Goal: Task Accomplishment & Management: Complete application form

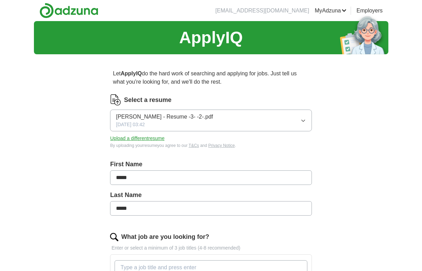
click at [253, 219] on div "Last Name *****" at bounding box center [210, 206] width 201 height 31
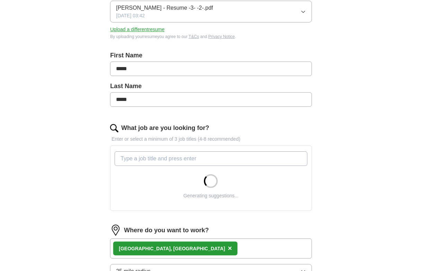
scroll to position [111, 0]
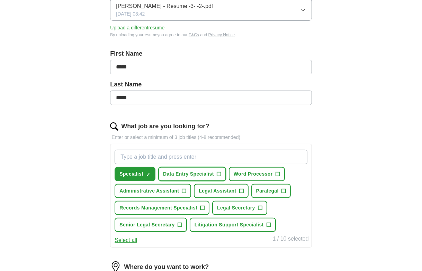
click at [217, 172] on span "+" at bounding box center [218, 175] width 4 height 6
click at [275, 172] on span "+" at bounding box center [277, 174] width 4 height 4
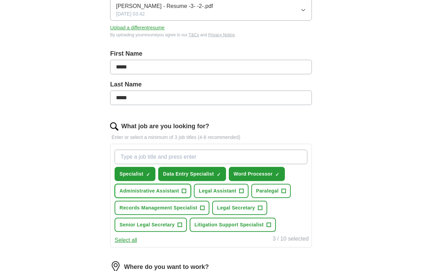
click at [183, 188] on span "+" at bounding box center [184, 191] width 4 height 6
click at [241, 188] on span "+" at bounding box center [241, 191] width 4 height 6
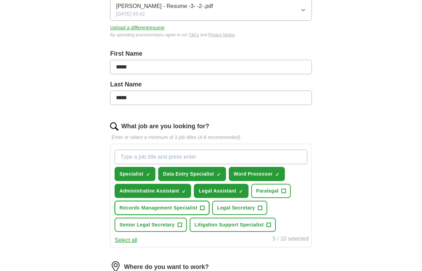
click at [203, 205] on span "+" at bounding box center [202, 208] width 4 height 6
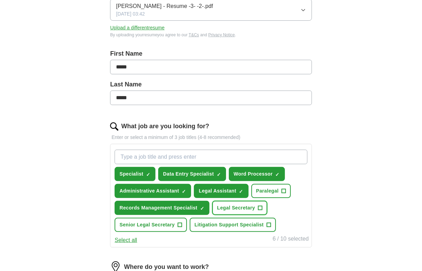
click at [260, 205] on span "+" at bounding box center [260, 208] width 4 height 6
click at [178, 222] on span "+" at bounding box center [179, 225] width 4 height 6
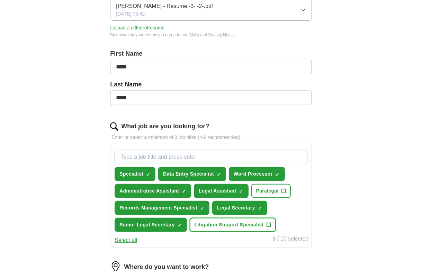
click at [267, 222] on span "+" at bounding box center [268, 225] width 4 height 6
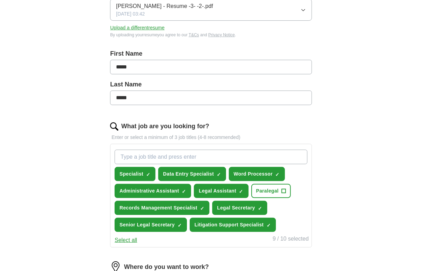
click at [380, 217] on div "ApplyIQ Let ApplyIQ do the hard work of searching and applying for jobs. Just t…" at bounding box center [211, 156] width 354 height 492
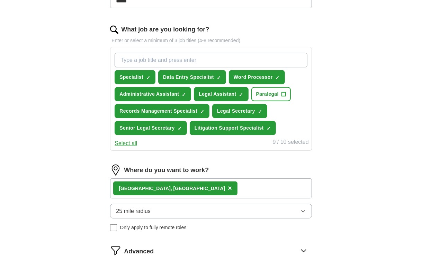
scroll to position [235, 0]
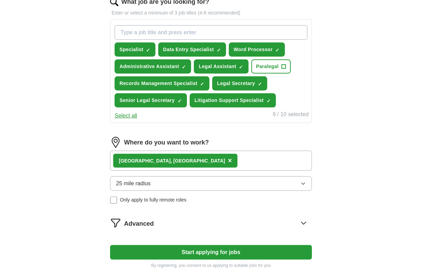
click at [305, 181] on icon "button" at bounding box center [303, 184] width 6 height 6
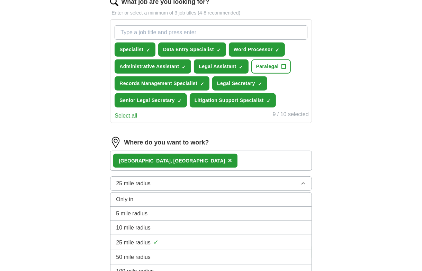
click at [264, 210] on div "5 mile radius" at bounding box center [211, 214] width 190 height 8
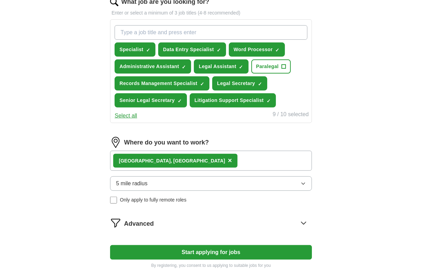
click at [274, 184] on button "5 mile radius" at bounding box center [210, 183] width 201 height 15
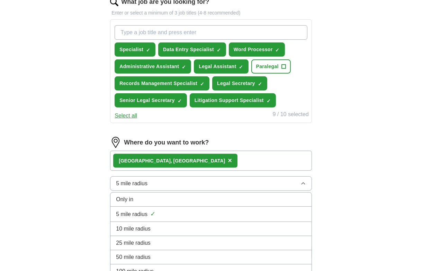
click at [247, 225] on div "10 mile radius" at bounding box center [211, 229] width 190 height 8
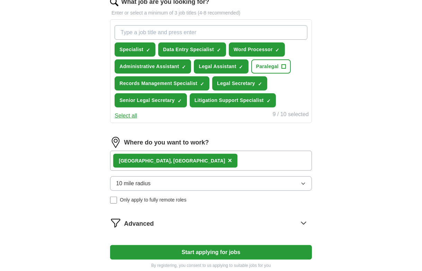
click at [245, 248] on button "Start applying for jobs" at bounding box center [210, 252] width 201 height 15
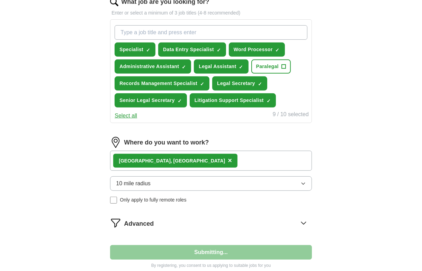
select select "**"
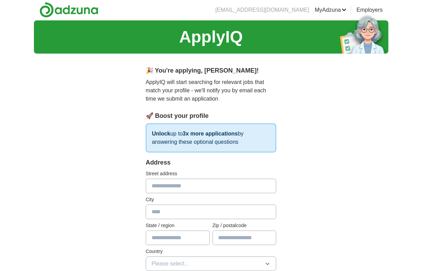
scroll to position [0, 0]
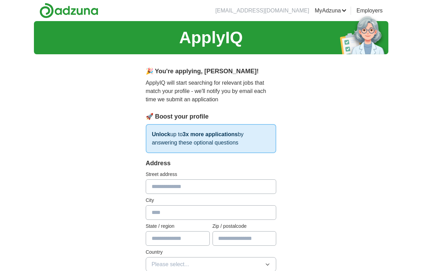
click at [194, 185] on input "text" at bounding box center [211, 186] width 131 height 15
type input "**********"
type input "*"
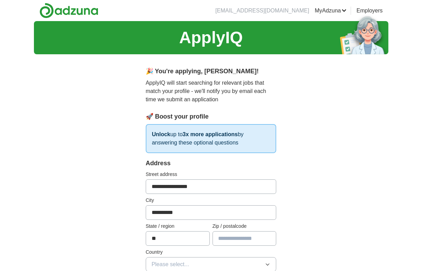
type input "**"
type input "*****"
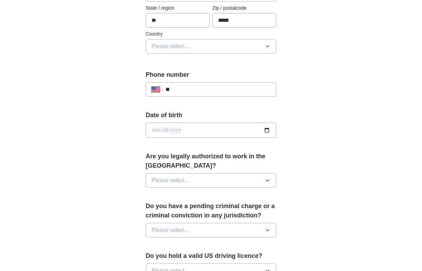
scroll to position [221, 0]
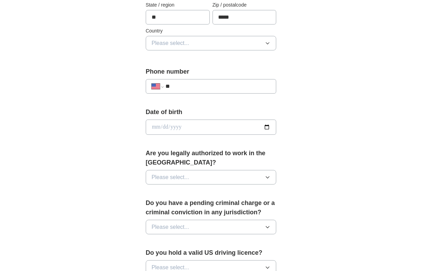
click at [269, 42] on icon "button" at bounding box center [268, 43] width 6 height 6
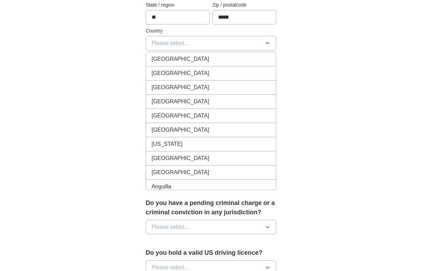
click at [230, 70] on div "[GEOGRAPHIC_DATA]" at bounding box center [210, 73] width 119 height 8
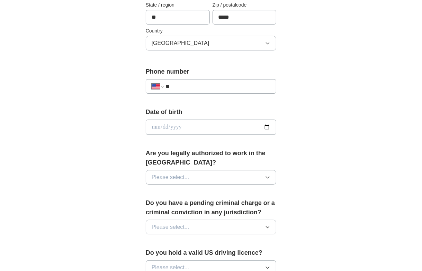
click at [214, 84] on input "**" at bounding box center [217, 86] width 105 height 8
type input "**********"
click at [267, 124] on input "date" at bounding box center [211, 127] width 131 height 15
click at [196, 124] on input "date" at bounding box center [211, 127] width 131 height 15
type input "**********"
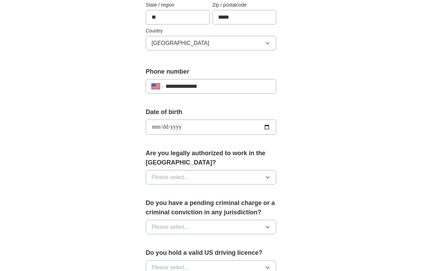
click at [268, 175] on icon "button" at bounding box center [268, 178] width 6 height 6
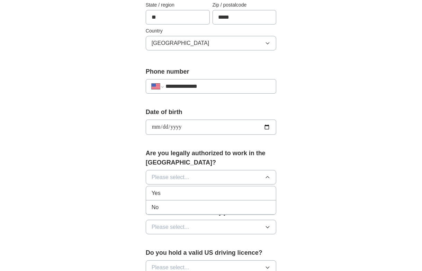
click at [238, 191] on div "Yes" at bounding box center [210, 193] width 119 height 8
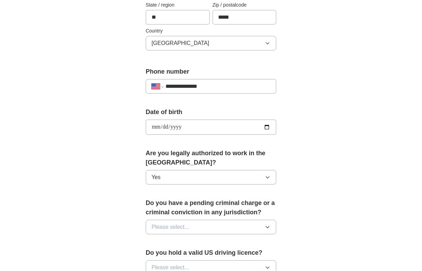
click at [293, 204] on div "**********" at bounding box center [210, 137] width 177 height 599
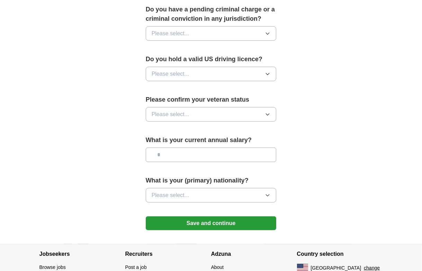
scroll to position [429, 0]
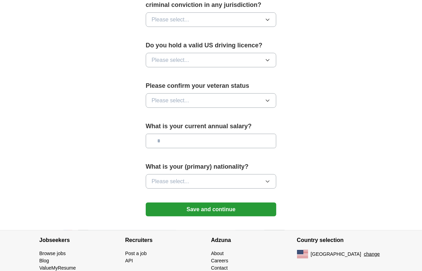
click at [256, 15] on button "Please select..." at bounding box center [211, 19] width 131 height 15
click at [224, 47] on div "No" at bounding box center [210, 50] width 119 height 8
click at [224, 54] on button "Please select..." at bounding box center [211, 60] width 131 height 15
click at [208, 73] on div "Yes" at bounding box center [210, 76] width 119 height 8
click at [214, 97] on button "Please select..." at bounding box center [211, 100] width 131 height 15
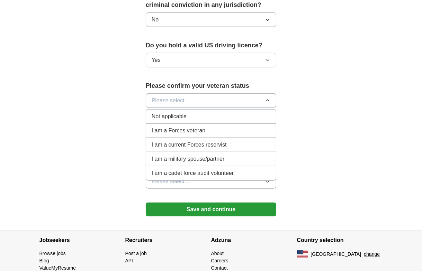
click at [226, 114] on div "Not applicable" at bounding box center [210, 116] width 119 height 8
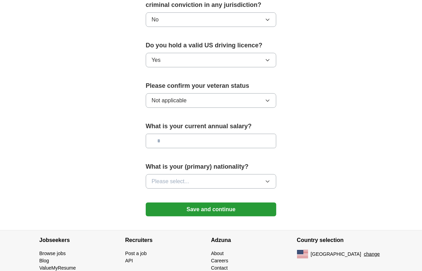
click at [261, 99] on button "Not applicable" at bounding box center [211, 100] width 131 height 15
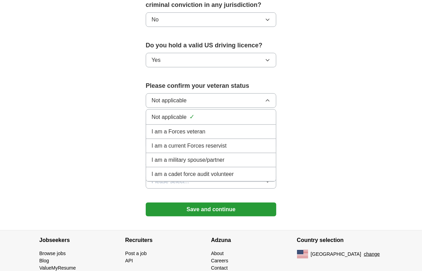
click at [261, 99] on button "Not applicable" at bounding box center [211, 100] width 131 height 15
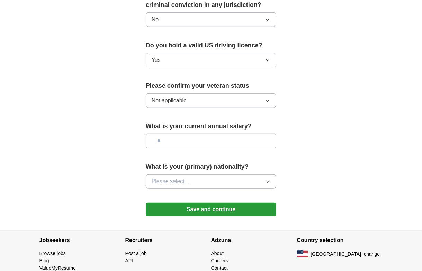
click at [202, 145] on input "text" at bounding box center [211, 141] width 131 height 15
click at [252, 179] on button "Please select..." at bounding box center [211, 181] width 131 height 15
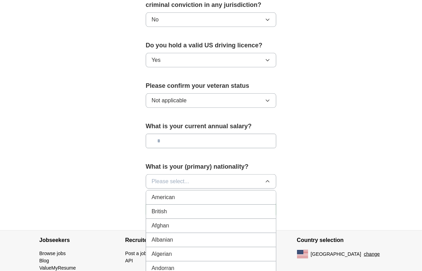
click at [221, 194] on div "American" at bounding box center [210, 197] width 119 height 8
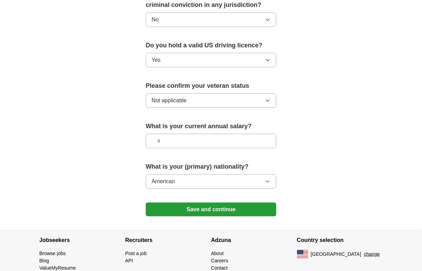
click at [270, 189] on div "What is your (primary) nationality? American" at bounding box center [211, 178] width 131 height 32
click at [247, 134] on input "text" at bounding box center [211, 141] width 131 height 15
click at [215, 139] on input "text" at bounding box center [211, 141] width 131 height 15
type input "*******"
click at [213, 206] on button "Save and continue" at bounding box center [211, 210] width 131 height 14
